Goal: Task Accomplishment & Management: Use online tool/utility

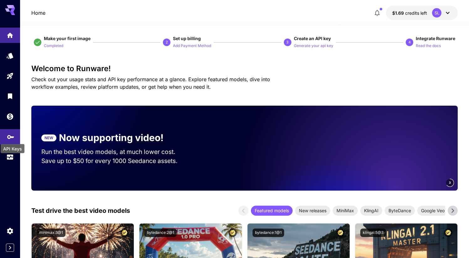
click at [8, 134] on icon "API Keys" at bounding box center [11, 135] width 8 height 8
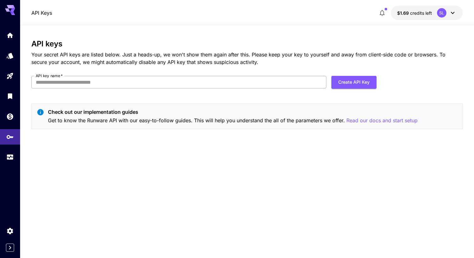
click at [91, 84] on input "API key name   *" at bounding box center [178, 82] width 295 height 13
click at [345, 81] on button "Create API Key" at bounding box center [353, 82] width 45 height 13
click at [76, 85] on input "API key name   *" at bounding box center [178, 82] width 295 height 13
type input "**********"
click at [343, 80] on button "Create API Key" at bounding box center [353, 82] width 45 height 13
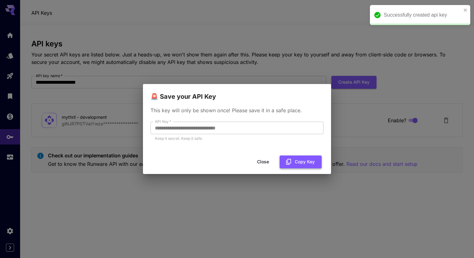
click at [293, 161] on button "Copy Key" at bounding box center [301, 161] width 42 height 13
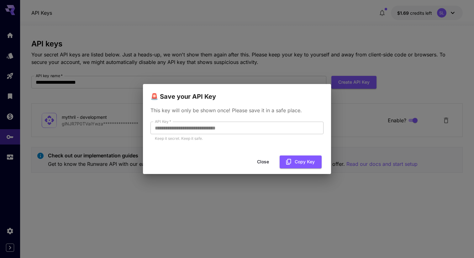
click at [267, 162] on button "Close" at bounding box center [263, 161] width 28 height 13
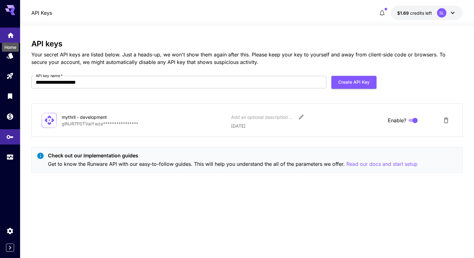
click at [12, 38] on div "Home" at bounding box center [10, 45] width 18 height 14
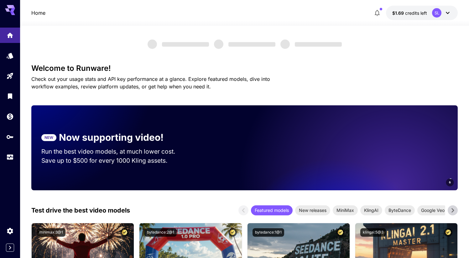
click at [13, 16] on div at bounding box center [10, 91] width 20 height 153
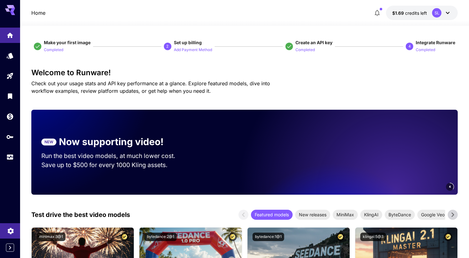
click at [10, 233] on icon "Settings" at bounding box center [11, 229] width 8 height 8
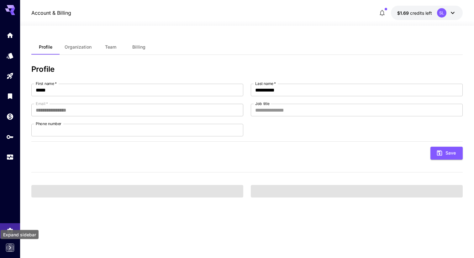
click at [12, 244] on icon "Expand sidebar" at bounding box center [10, 248] width 8 height 8
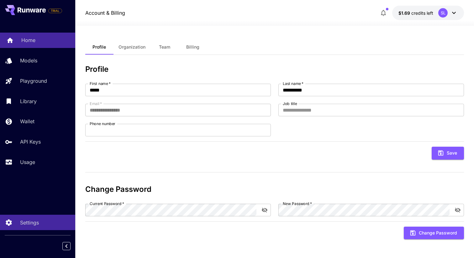
click at [34, 44] on p "Home" at bounding box center [28, 40] width 14 height 8
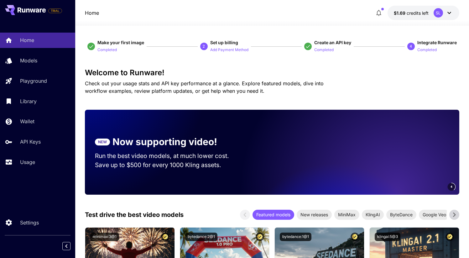
click at [36, 10] on icon at bounding box center [32, 10] width 28 height 5
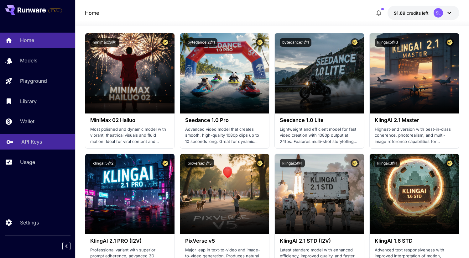
scroll to position [208, 0]
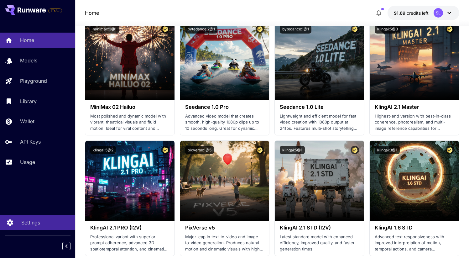
click at [14, 227] on link "Settings" at bounding box center [37, 222] width 75 height 15
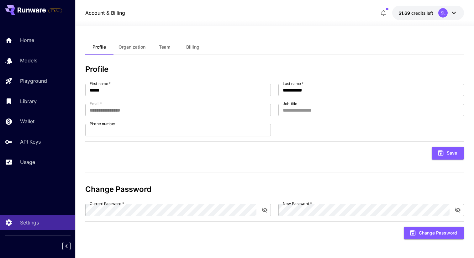
click at [125, 41] on button "Organization" at bounding box center [131, 46] width 37 height 15
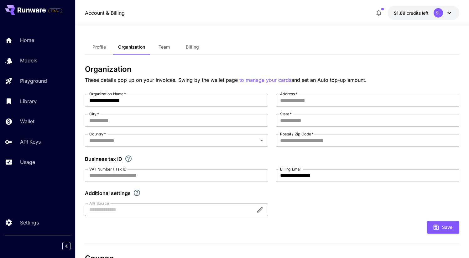
click at [170, 43] on button "Team" at bounding box center [164, 46] width 28 height 15
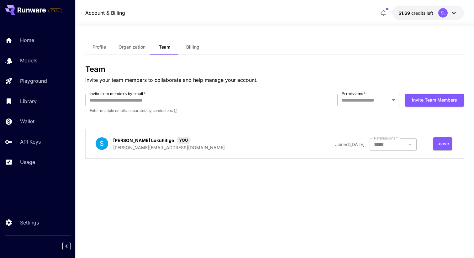
click at [189, 46] on span "Billing" at bounding box center [192, 47] width 13 height 6
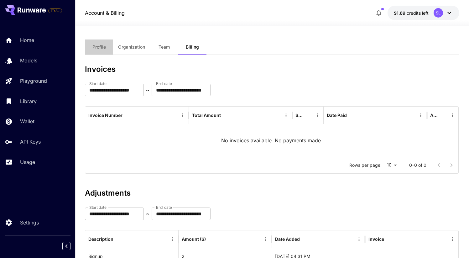
click at [93, 45] on span "Profile" at bounding box center [98, 47] width 13 height 6
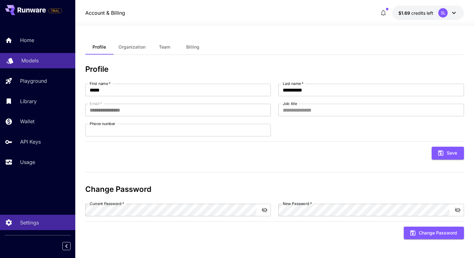
click at [7, 55] on div at bounding box center [10, 59] width 8 height 8
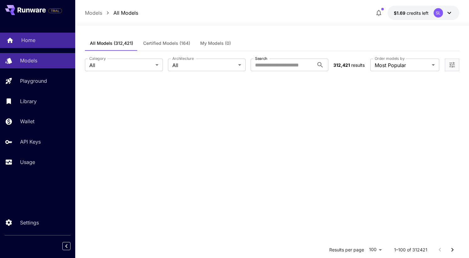
click at [25, 42] on p "Home" at bounding box center [28, 40] width 14 height 8
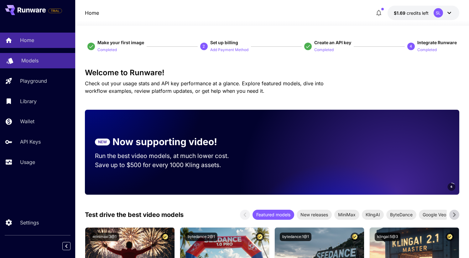
click at [24, 59] on p "Models" at bounding box center [29, 61] width 17 height 8
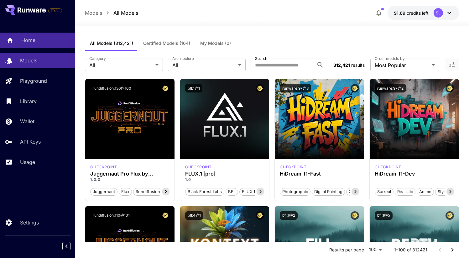
click at [28, 40] on p "Home" at bounding box center [28, 40] width 14 height 8
